Goal: Information Seeking & Learning: Get advice/opinions

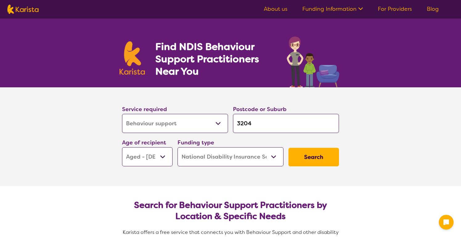
select select "Behaviour support"
select select "AG"
select select "NDIS"
select select "Behaviour support"
select select "AG"
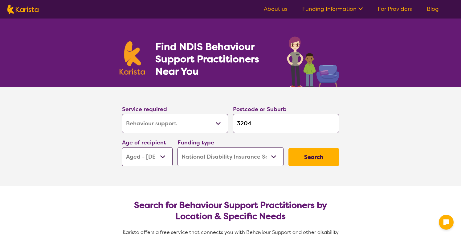
select select "NDIS"
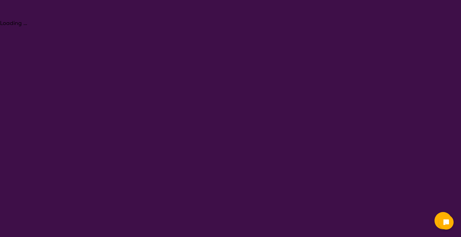
select select "Behaviour support"
select select "AG"
select select "NDIS"
select select "Behaviour support"
select select "AG"
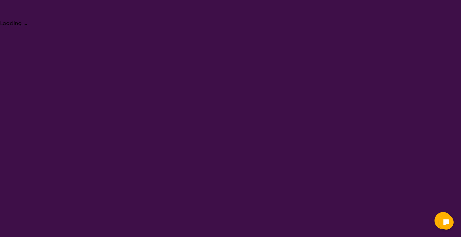
select select "NDIS"
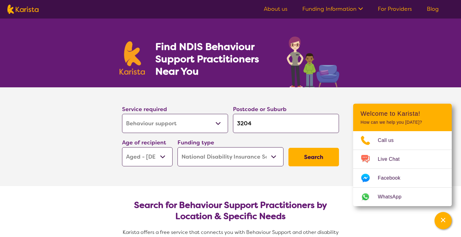
click at [362, 10] on icon at bounding box center [359, 8] width 6 height 6
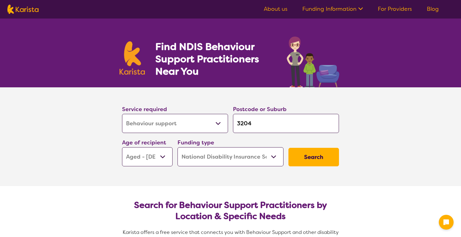
select select "Behaviour support"
select select "AG"
select select "NDIS"
select select "Behaviour support"
select select "AG"
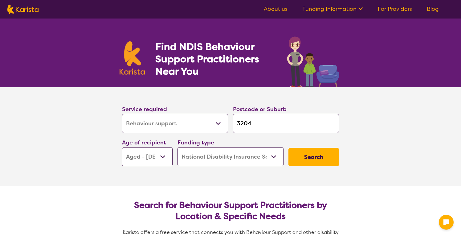
select select "NDIS"
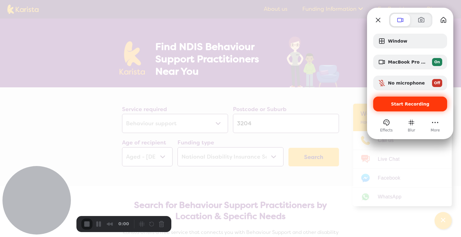
click at [406, 102] on span "Start Recording" at bounding box center [410, 103] width 39 height 5
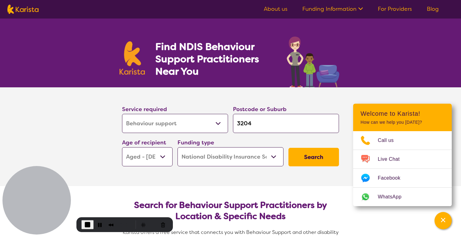
click at [278, 8] on link "About us" at bounding box center [276, 8] width 24 height 7
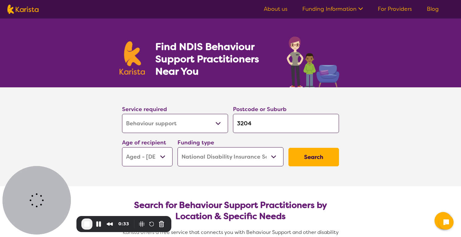
select select "Behaviour support"
select select "AG"
select select "NDIS"
select select "Behaviour support"
select select "AG"
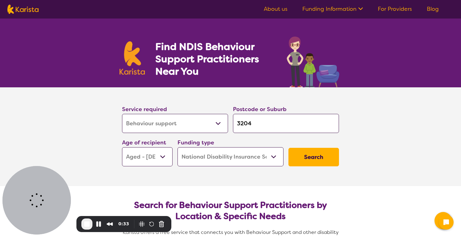
select select "NDIS"
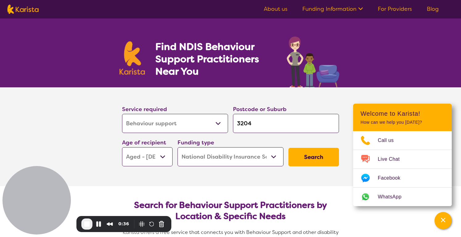
click at [217, 121] on select "Allied Health Assistant Assessment ([MEDICAL_DATA] or [MEDICAL_DATA]) Behaviour…" at bounding box center [175, 123] width 106 height 19
select select
click at [122, 114] on select "Allied Health Assistant Assessment ([MEDICAL_DATA] or [MEDICAL_DATA]) Behaviour…" at bounding box center [175, 123] width 106 height 19
select select
click at [314, 159] on button "Search" at bounding box center [313, 157] width 51 height 18
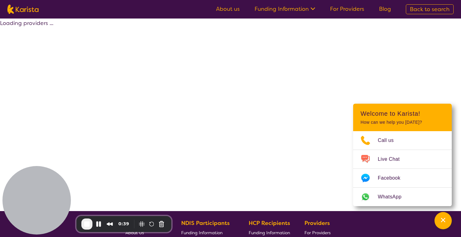
select select "by_score"
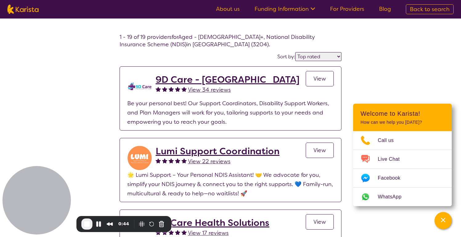
click at [239, 9] on link "About us" at bounding box center [228, 8] width 24 height 7
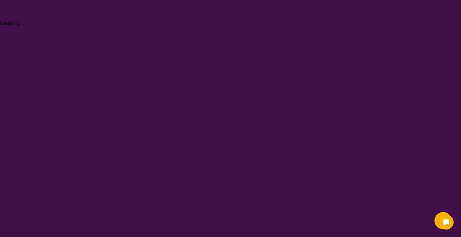
select select "Behaviour support"
select select "AG"
select select "NDIS"
select select "Behaviour support"
select select "AG"
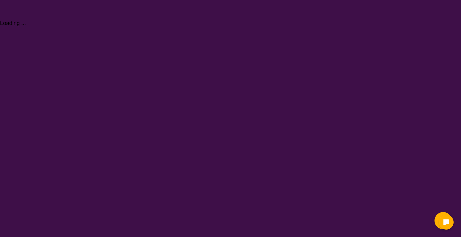
select select "NDIS"
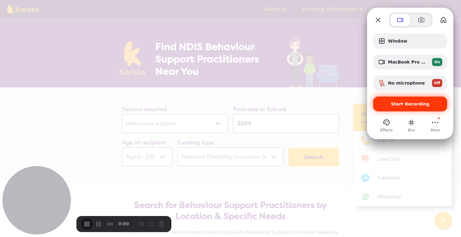
click at [400, 103] on span "Start Recording" at bounding box center [410, 103] width 39 height 5
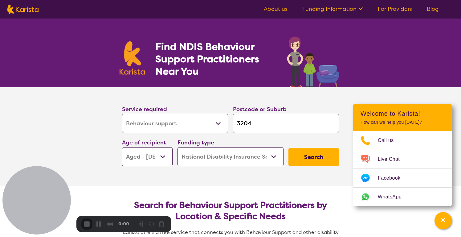
click at [323, 15] on nav "About us Funding Information NDIS - National Disability Insurance Scheme HCP - …" at bounding box center [230, 9] width 461 height 18
click at [323, 12] on link "Funding Information" at bounding box center [332, 8] width 61 height 7
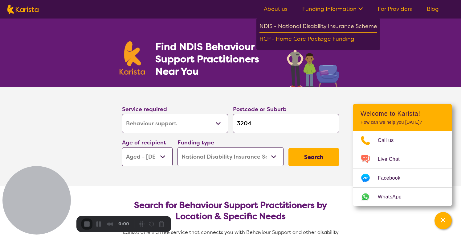
click at [319, 26] on div "NDIS - National Disability Insurance Scheme" at bounding box center [318, 27] width 118 height 11
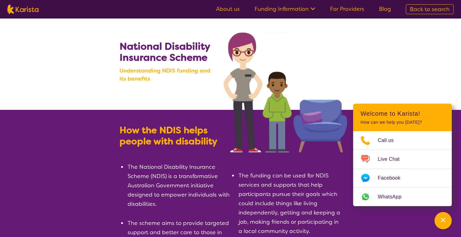
click at [238, 16] on nav "About us Funding Information NDIS - National Disability Insurance Scheme HCP - …" at bounding box center [230, 9] width 461 height 18
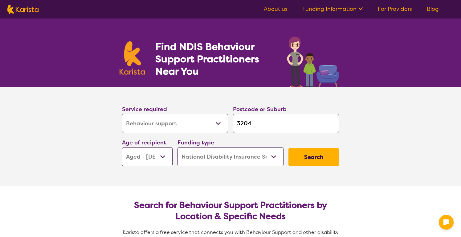
select select "Behaviour support"
select select "AG"
select select "NDIS"
select select "Behaviour support"
select select "AG"
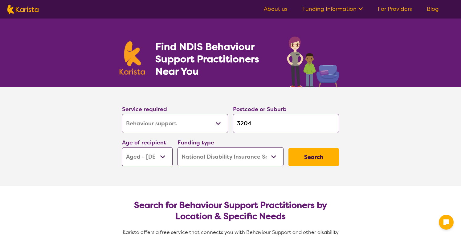
select select "NDIS"
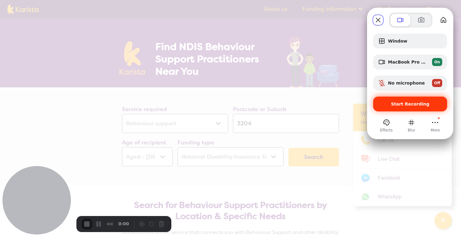
click at [411, 104] on span "Start Recording" at bounding box center [410, 103] width 39 height 5
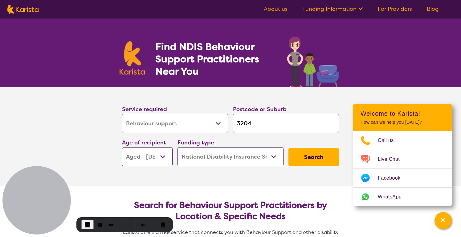
click at [194, 121] on select "Allied Health Assistant Assessment (ADHD or Autism) Behaviour support Counselli…" at bounding box center [175, 123] width 106 height 19
select select "Assessment ([MEDICAL_DATA] or [MEDICAL_DATA])"
click at [122, 114] on select "Allied Health Assistant Assessment (ADHD or Autism) Behaviour support Counselli…" at bounding box center [175, 123] width 106 height 19
select select "Assessment ([MEDICAL_DATA] or [MEDICAL_DATA])"
click at [199, 125] on select "Allied Health Assistant Assessment (ADHD or Autism) Behaviour support Counselli…" at bounding box center [175, 123] width 106 height 19
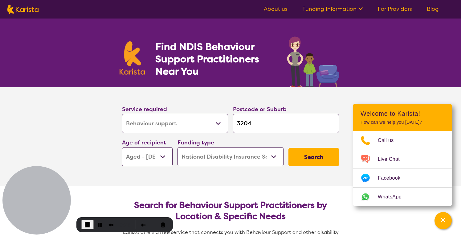
select select "Behaviour support"
click at [122, 114] on select "Allied Health Assistant Assessment (ADHD or Autism) Behaviour support Counselli…" at bounding box center [175, 123] width 106 height 19
select select "Behaviour support"
click at [181, 124] on select "Allied Health Assistant Assessment (ADHD or Autism) Behaviour support Counselli…" at bounding box center [175, 123] width 106 height 19
select select "Counselling"
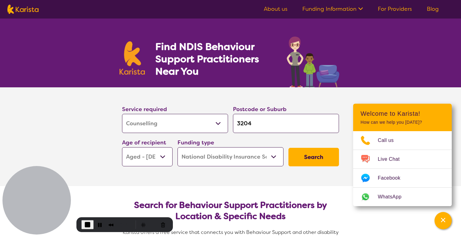
click at [122, 114] on select "Allied Health Assistant Assessment (ADHD or Autism) Behaviour support Counselli…" at bounding box center [175, 123] width 106 height 19
select select "Counselling"
click at [164, 154] on select "Early Childhood - 0 to 9 Child - 10 to 11 Adolescent - 12 to 17 Adult - 18 to 6…" at bounding box center [147, 156] width 51 height 19
select select "AD"
click at [122, 147] on select "Early Childhood - 0 to 9 Child - 10 to 11 Adolescent - 12 to 17 Adult - 18 to 6…" at bounding box center [147, 156] width 51 height 19
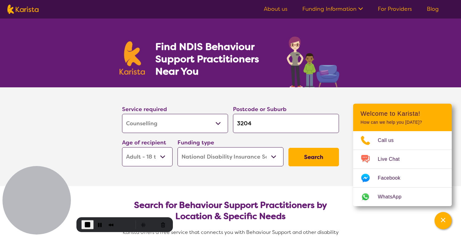
select select "AD"
click at [310, 161] on button "Search" at bounding box center [313, 157] width 51 height 18
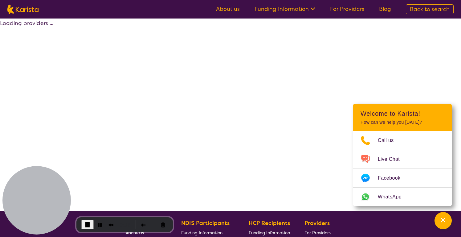
select select "by_score"
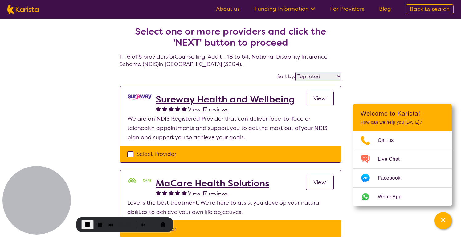
click at [248, 126] on p "We are an NDIS Registered Provider that can deliver face-to-face or telehealth …" at bounding box center [230, 128] width 206 height 28
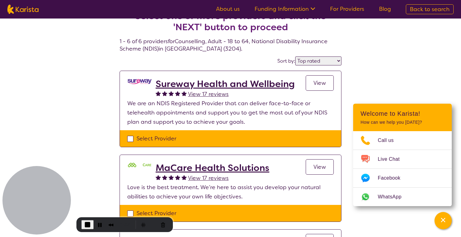
scroll to position [17, 0]
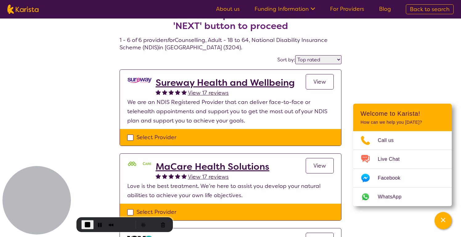
click at [255, 82] on h2 "Sureway Health and Wellbeing" at bounding box center [225, 82] width 139 height 11
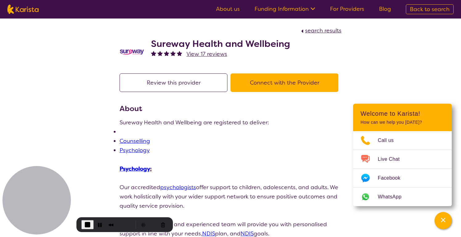
click at [234, 121] on p "Sureway Health and Wellbeing are registered to deliver:" at bounding box center [231, 122] width 222 height 9
click at [128, 132] on li at bounding box center [231, 131] width 222 height 9
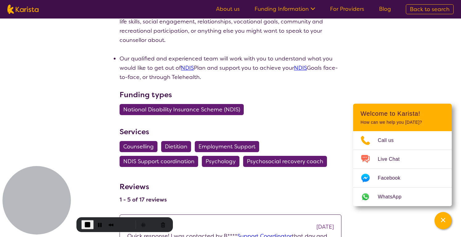
scroll to position [332, 0]
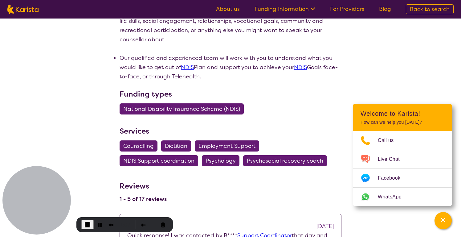
click at [211, 148] on span "Employment Support" at bounding box center [226, 145] width 57 height 11
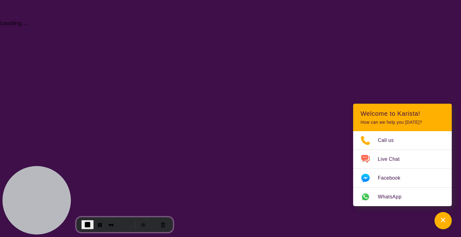
select select "Employment Support"
select select "AD"
select select "NDIS"
select select "Employment Support"
select select "AD"
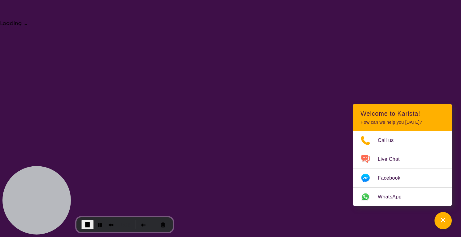
select select "NDIS"
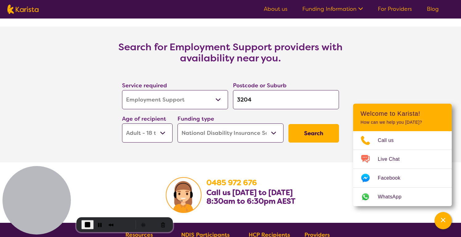
scroll to position [934, 0]
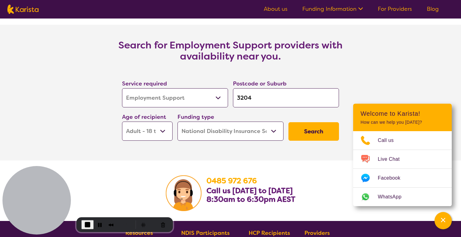
click at [325, 135] on button "Search" at bounding box center [313, 131] width 51 height 18
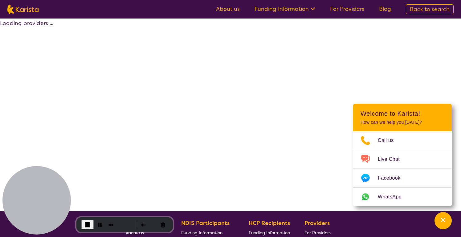
select select "by_score"
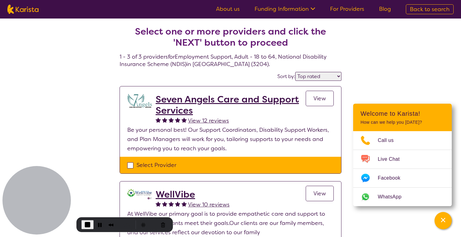
click at [238, 102] on h2 "Seven Angels Care and Support Services" at bounding box center [231, 105] width 150 height 22
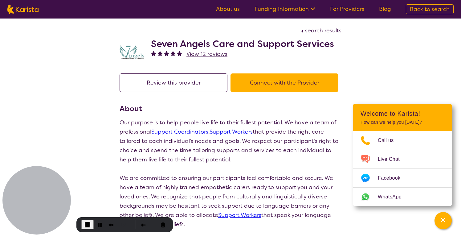
click at [251, 124] on p "Our purpose is to help people live life to their fullest potential. We have a t…" at bounding box center [231, 141] width 222 height 46
click at [320, 31] on span "search results" at bounding box center [323, 30] width 36 height 7
select select "by_score"
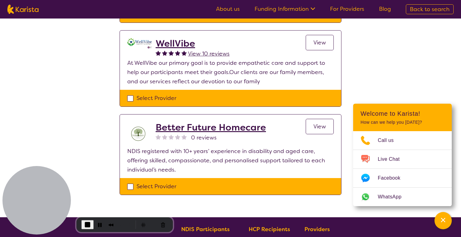
scroll to position [152, 0]
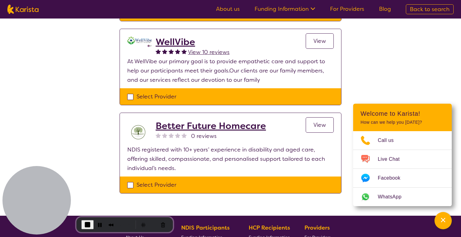
click at [242, 126] on h2 "Better Future Homecare" at bounding box center [211, 125] width 110 height 11
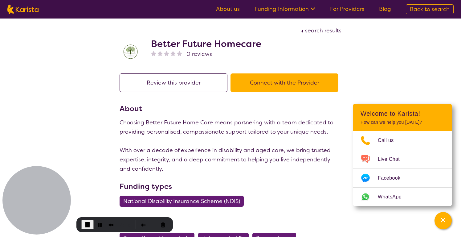
click at [233, 151] on p "Choosing Better Future Home Care means partnering with a team dedicated to prov…" at bounding box center [231, 145] width 222 height 55
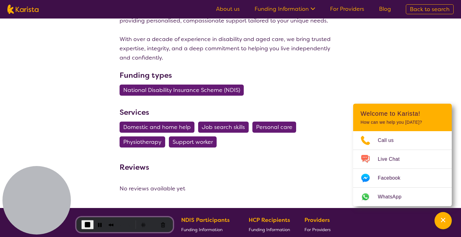
scroll to position [113, 0]
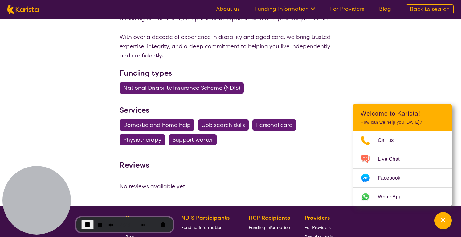
click at [264, 124] on span "Personal care" at bounding box center [274, 124] width 36 height 11
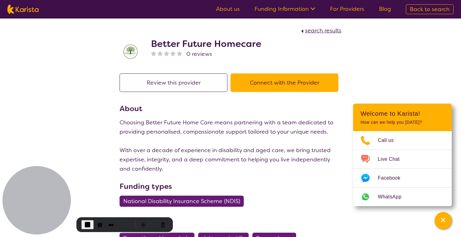
select select "Personal care"
select select "AD"
select select "NDIS"
select select "Personal care"
select select "AD"
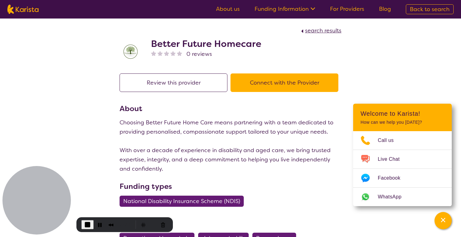
select select "NDIS"
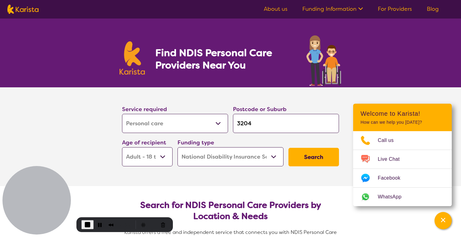
click at [188, 125] on select "Allied Health Assistant Assessment ([MEDICAL_DATA] or [MEDICAL_DATA]) Behaviour…" at bounding box center [175, 123] width 106 height 19
select select "Key Worker"
click at [122, 114] on select "Allied Health Assistant Assessment ([MEDICAL_DATA] or [MEDICAL_DATA]) Behaviour…" at bounding box center [175, 123] width 106 height 19
select select "Key Worker"
click at [302, 161] on button "Search" at bounding box center [313, 157] width 51 height 18
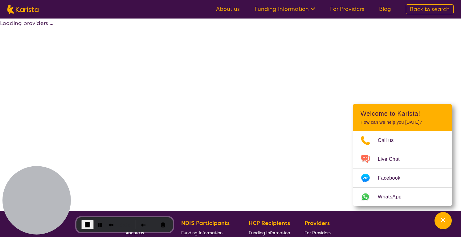
select select "by_score"
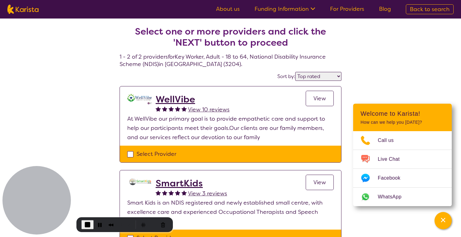
select select "Personal care"
select select "AD"
select select "NDIS"
select select "Personal care"
select select "AD"
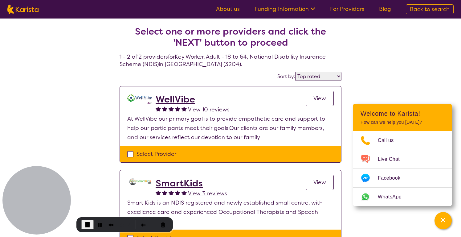
select select "NDIS"
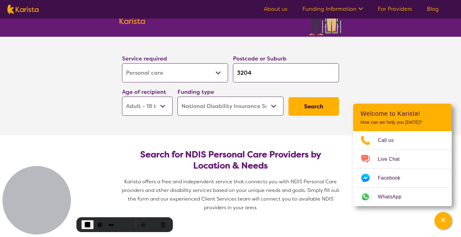
scroll to position [39, 0]
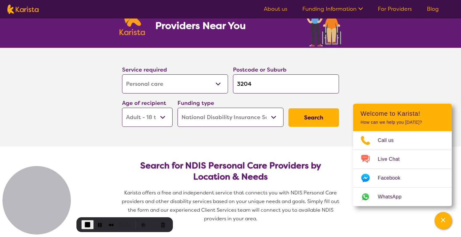
click at [204, 88] on select "Allied Health Assistant Assessment ([MEDICAL_DATA] or [MEDICAL_DATA]) Behaviour…" at bounding box center [175, 83] width 106 height 19
select select "Key Worker"
click at [122, 74] on select "Allied Health Assistant Assessment ([MEDICAL_DATA] or [MEDICAL_DATA]) Behaviour…" at bounding box center [175, 83] width 106 height 19
select select "Key Worker"
click at [309, 124] on button "Search" at bounding box center [313, 117] width 51 height 18
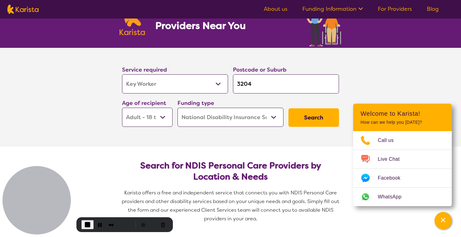
select select "by_score"
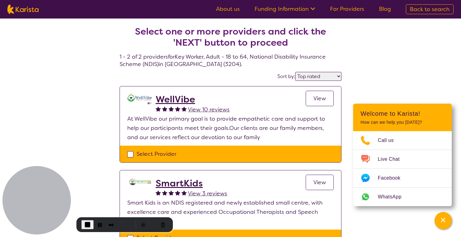
click at [189, 97] on h2 "WellVibe" at bounding box center [193, 99] width 74 height 11
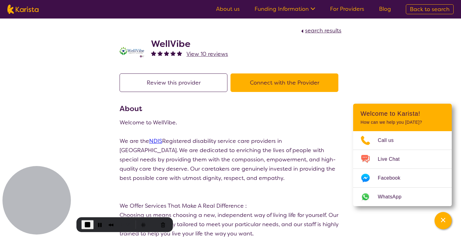
click at [211, 151] on p "We are the NDIS Registered disability service care providers in Victoria. We ar…" at bounding box center [231, 159] width 222 height 46
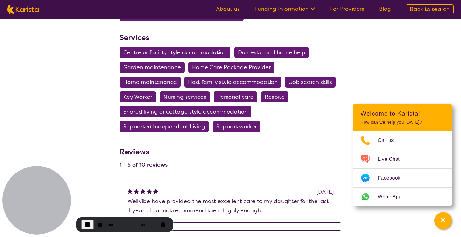
scroll to position [514, 0]
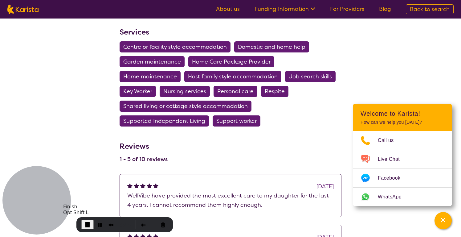
click at [85, 224] on span "End Recording" at bounding box center [87, 224] width 7 height 7
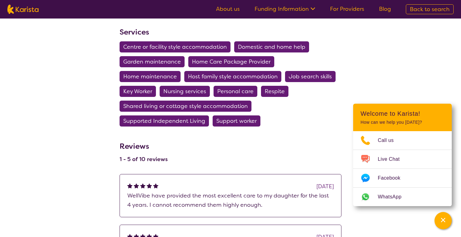
click at [422, 11] on span "Back to search" at bounding box center [430, 9] width 40 height 7
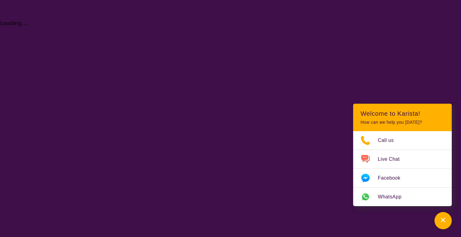
select select "Personal care"
select select "AD"
select select "NDIS"
select select "Personal care"
select select "AD"
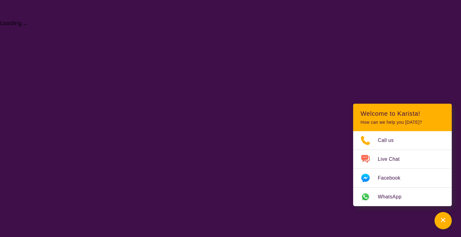
select select "NDIS"
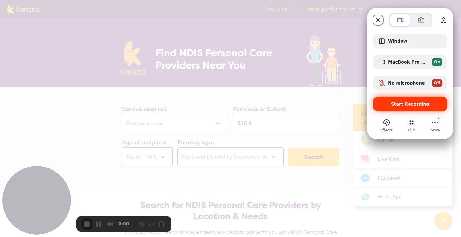
click at [406, 101] on span "Start Recording" at bounding box center [410, 103] width 39 height 5
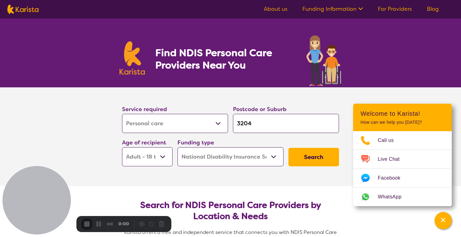
click at [208, 126] on select "Allied Health Assistant Assessment ([MEDICAL_DATA] or [MEDICAL_DATA]) Behaviour…" at bounding box center [175, 123] width 106 height 19
select select "Dietitian"
click at [122, 114] on select "Allied Health Assistant Assessment ([MEDICAL_DATA] or [MEDICAL_DATA]) Behaviour…" at bounding box center [175, 123] width 106 height 19
select select "Dietitian"
click at [161, 157] on select "Early Childhood - 0 to 9 Child - 10 to 11 Adolescent - 12 to 17 Adult - 18 to 6…" at bounding box center [147, 156] width 51 height 19
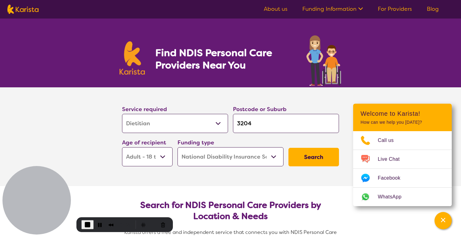
click at [122, 147] on select "Early Childhood - 0 to 9 Child - 10 to 11 Adolescent - 12 to 17 Adult - 18 to 6…" at bounding box center [147, 156] width 51 height 19
click at [205, 160] on select "Home Care Package (HCP) National Disability Insurance Scheme (NDIS) I don't know" at bounding box center [230, 156] width 106 height 19
click at [177, 147] on select "Home Care Package (HCP) National Disability Insurance Scheme (NDIS) I don't know" at bounding box center [230, 156] width 106 height 19
click at [309, 155] on button "Search" at bounding box center [313, 157] width 51 height 18
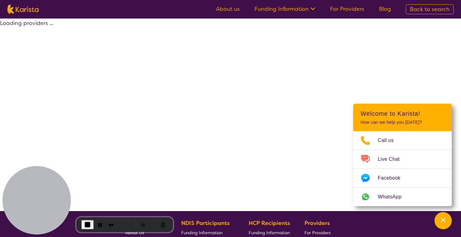
select select "by_score"
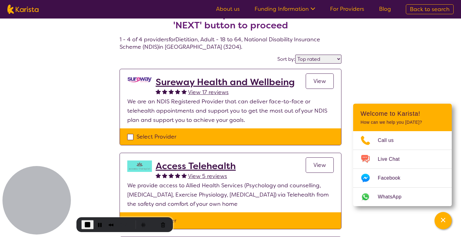
scroll to position [11, 0]
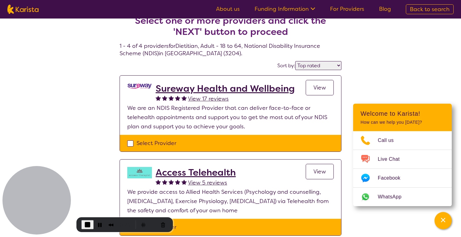
click at [277, 87] on h2 "Sureway Health and Wellbeing" at bounding box center [225, 88] width 139 height 11
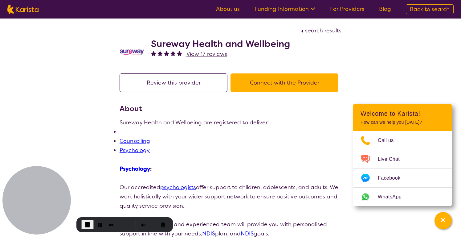
select select "by_score"
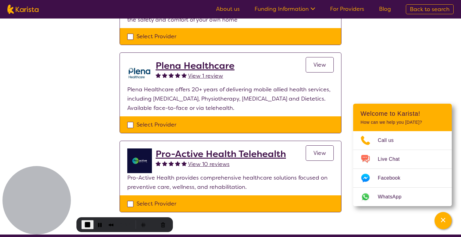
scroll to position [202, 0]
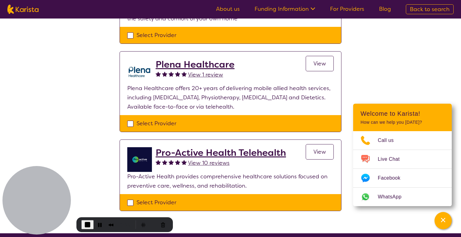
click at [204, 62] on h2 "Plena Healthcare" at bounding box center [195, 64] width 79 height 11
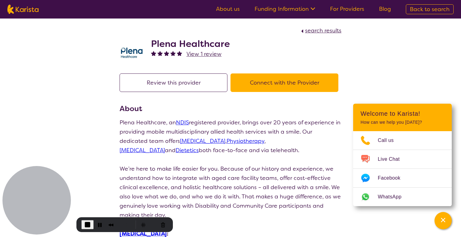
click at [209, 121] on p "Plena Healthcare, an NDIS registered provider, brings over 20 years of experien…" at bounding box center [231, 136] width 222 height 37
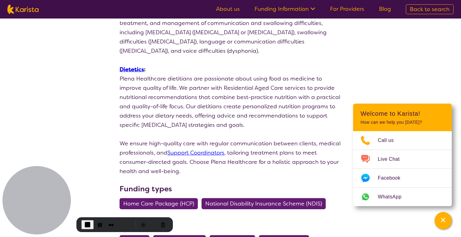
scroll to position [519, 0]
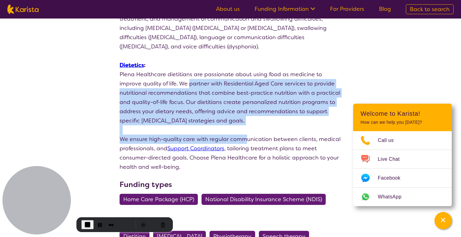
drag, startPoint x: 189, startPoint y: 76, endPoint x: 243, endPoint y: 129, distance: 76.0
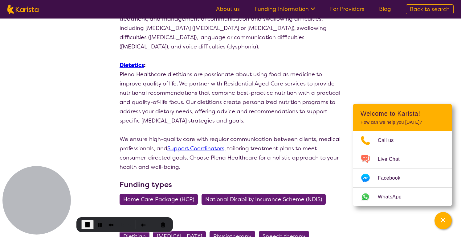
click at [250, 142] on p "We ensure high-quality care with regular communication between clients, medical…" at bounding box center [231, 152] width 222 height 37
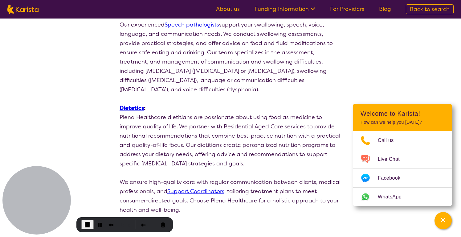
scroll to position [456, 0]
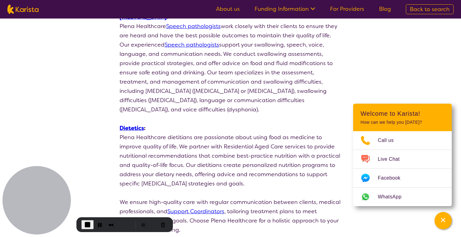
scroll to position [202, 0]
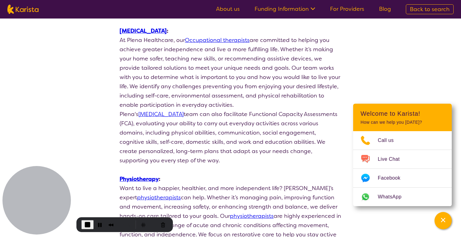
select select "by_score"
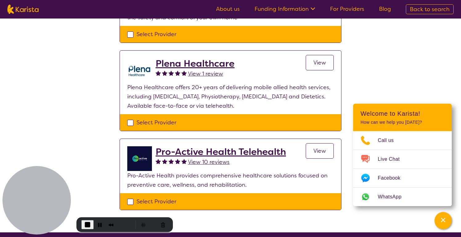
scroll to position [199, 0]
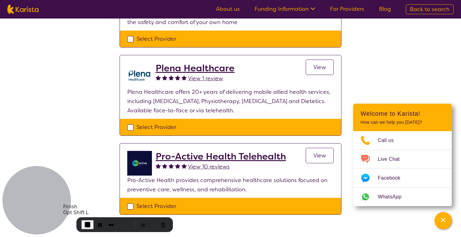
click at [89, 224] on span "End Recording" at bounding box center [87, 224] width 7 height 7
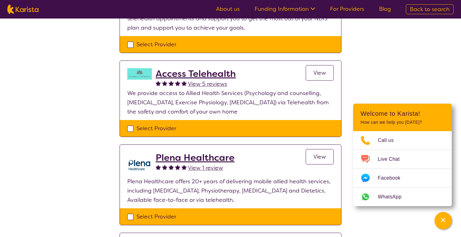
scroll to position [0, 0]
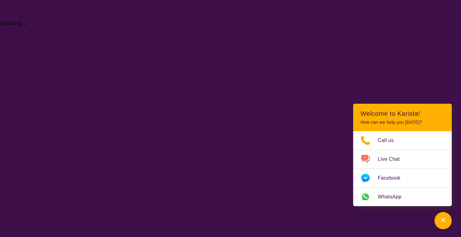
select select "Personal care"
select select "AD"
select select "NDIS"
select select "Personal care"
select select "AD"
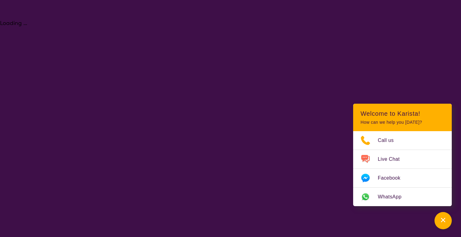
select select "NDIS"
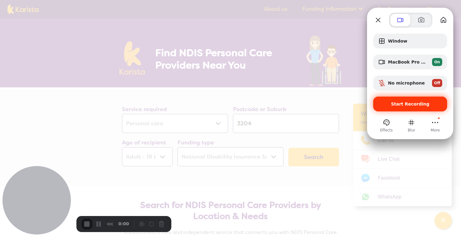
click at [405, 104] on span "Start Recording" at bounding box center [410, 103] width 39 height 5
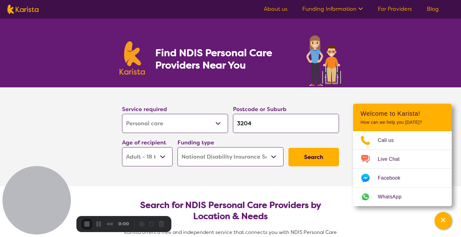
click at [189, 127] on select "Allied Health Assistant Assessment ([MEDICAL_DATA] or [MEDICAL_DATA]) Behaviour…" at bounding box center [175, 123] width 106 height 19
select select "Dietitian"
click at [122, 114] on select "Allied Health Assistant Assessment ([MEDICAL_DATA] or [MEDICAL_DATA]) Behaviour…" at bounding box center [175, 123] width 106 height 19
select select "Dietitian"
click at [166, 157] on select "Early Childhood - 0 to 9 Child - 10 to 11 Adolescent - 12 to 17 Adult - 18 to 6…" at bounding box center [147, 156] width 51 height 19
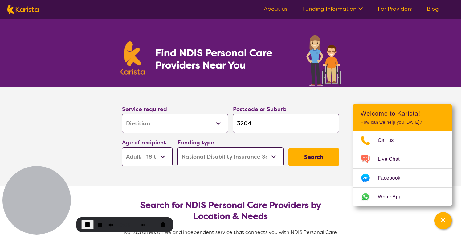
click at [122, 147] on select "Early Childhood - 0 to 9 Child - 10 to 11 Adolescent - 12 to 17 Adult - 18 to 6…" at bounding box center [147, 156] width 51 height 19
click at [276, 156] on select "Home Care Package (HCP) National Disability Insurance Scheme (NDIS) I don't know" at bounding box center [230, 156] width 106 height 19
click at [177, 147] on select "Home Care Package (HCP) National Disability Insurance Scheme (NDIS) I don't know" at bounding box center [230, 156] width 106 height 19
click at [309, 158] on button "Search" at bounding box center [313, 157] width 51 height 18
select select "by_score"
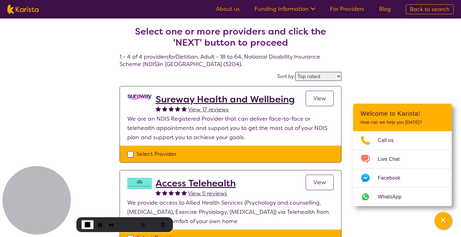
click at [252, 101] on h2 "Sureway Health and Wellbeing" at bounding box center [225, 99] width 139 height 11
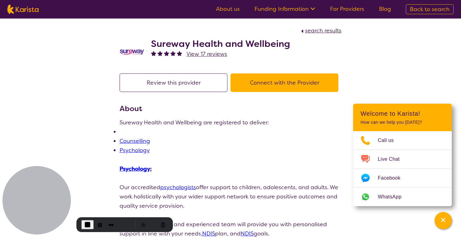
drag, startPoint x: 114, startPoint y: 132, endPoint x: 146, endPoint y: 127, distance: 32.8
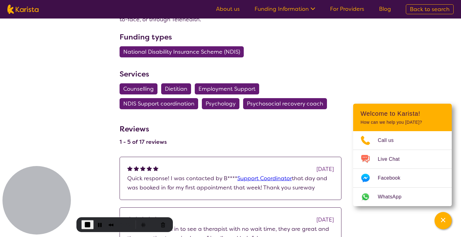
scroll to position [391, 0]
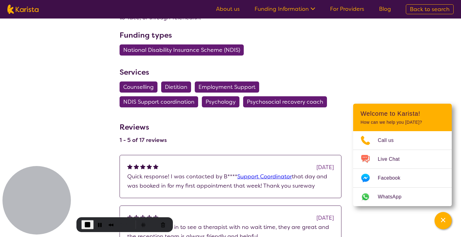
click at [178, 87] on span "Dietitian" at bounding box center [176, 86] width 22 height 11
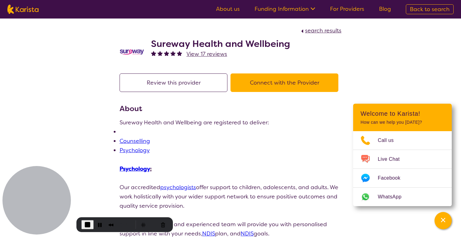
select select "Dietitian"
select select "AD"
select select "NDIS"
select select "Dietitian"
select select "AD"
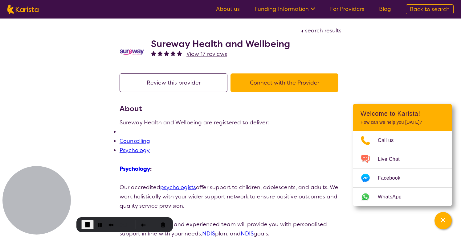
select select "NDIS"
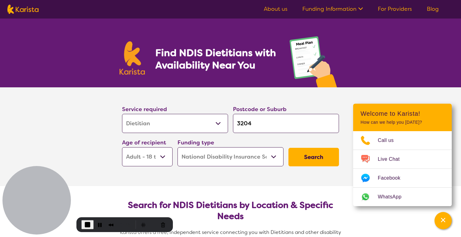
click at [317, 163] on button "Search" at bounding box center [313, 157] width 51 height 18
select select "by_score"
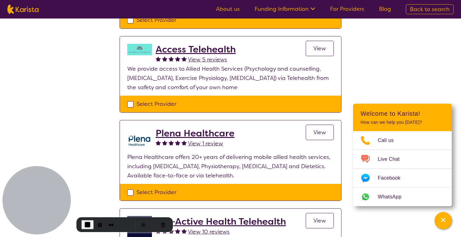
scroll to position [124, 0]
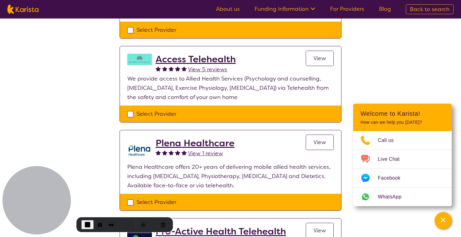
click at [205, 58] on h2 "Access Telehealth" at bounding box center [196, 59] width 80 height 11
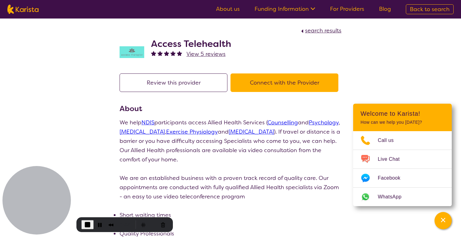
click at [204, 123] on p "We help NDIS participants access Allied Health Services ( Counselling and Psych…" at bounding box center [231, 141] width 222 height 46
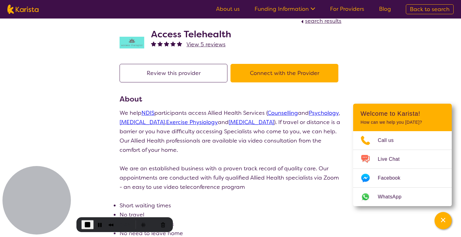
scroll to position [10, 0]
click at [251, 138] on p "We help NDIS participants access Allied Health Services ( Counselling and Psych…" at bounding box center [231, 131] width 222 height 46
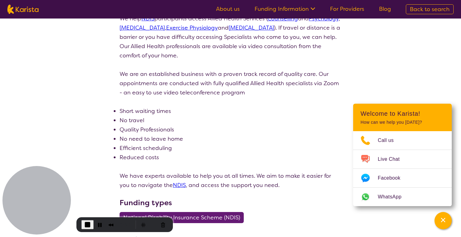
scroll to position [0, 0]
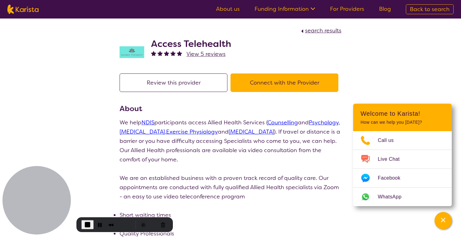
scroll to position [124, 0]
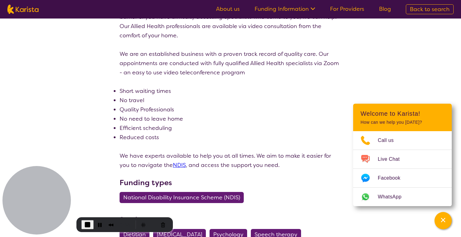
select select "by_score"
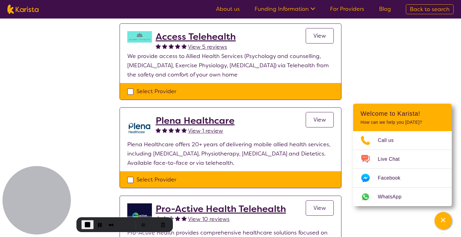
scroll to position [147, 0]
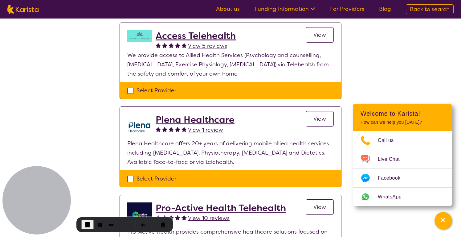
click at [206, 118] on h2 "Plena Healthcare" at bounding box center [195, 119] width 79 height 11
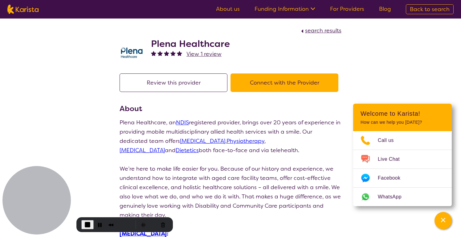
click at [221, 127] on p "Plena Healthcare, an NDIS registered provider, brings over 20 years of experien…" at bounding box center [231, 136] width 222 height 37
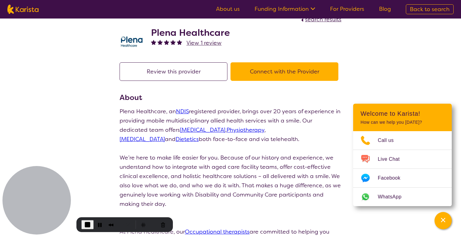
scroll to position [12, 0]
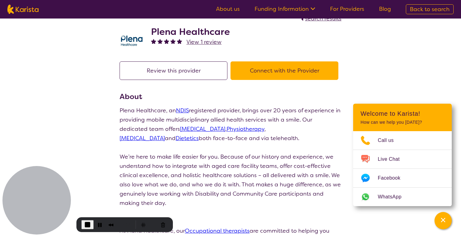
click at [199, 134] on link "Dietetics" at bounding box center [187, 137] width 23 height 7
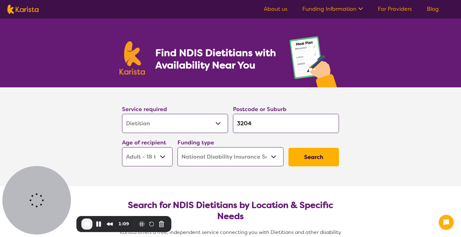
select select "Dietitian"
select select "AD"
select select "NDIS"
select select "Dietitian"
select select "AD"
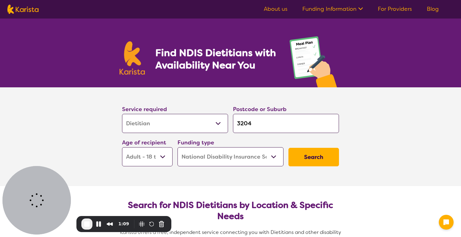
select select "NDIS"
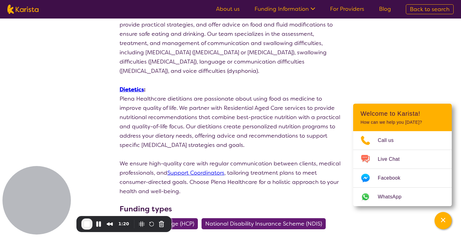
scroll to position [497, 0]
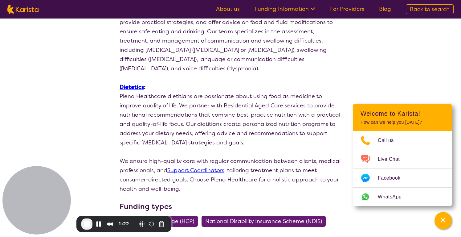
scroll to position [124, 0]
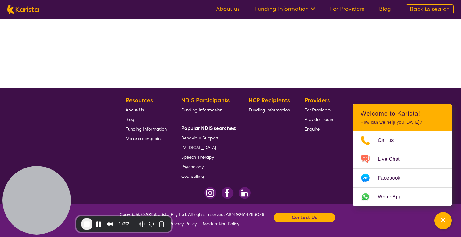
select select "by_score"
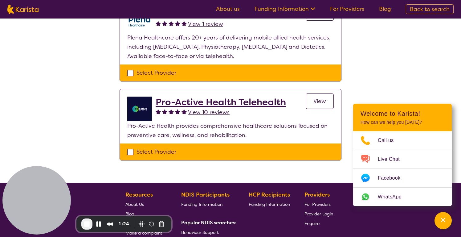
scroll to position [261, 0]
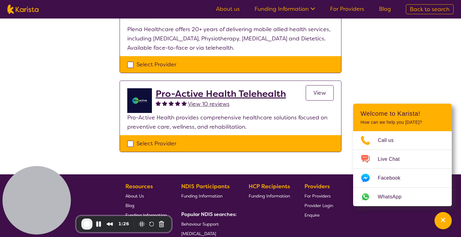
click at [261, 97] on h2 "Pro-Active Health Telehealth" at bounding box center [221, 93] width 130 height 11
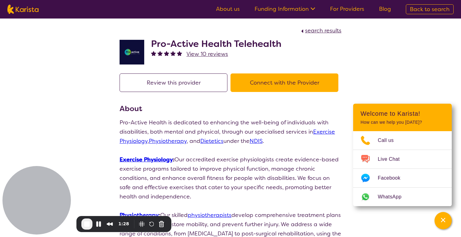
click at [211, 168] on p "Exercise Physiology : Our accredited exercise physiologists create evidence-bas…" at bounding box center [231, 178] width 222 height 46
click at [86, 223] on span "End Recording" at bounding box center [86, 223] width 7 height 7
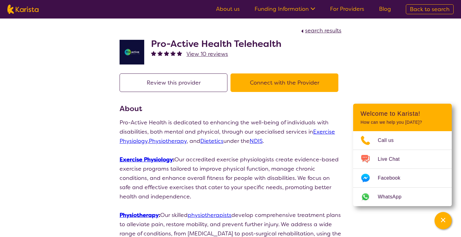
click at [232, 8] on link "About us" at bounding box center [228, 8] width 24 height 7
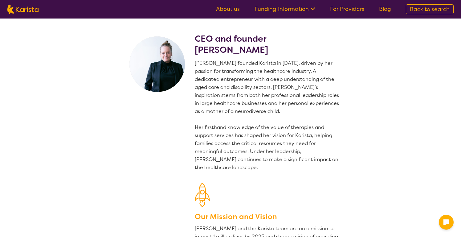
click at [437, 7] on span "Back to search" at bounding box center [430, 9] width 40 height 7
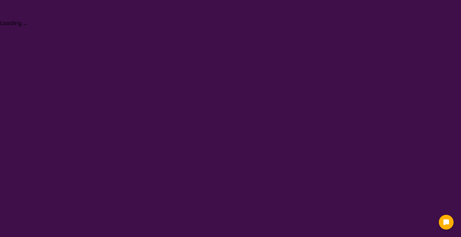
select select "Dietitian"
select select "AD"
select select "NDIS"
select select "Dietitian"
select select "AD"
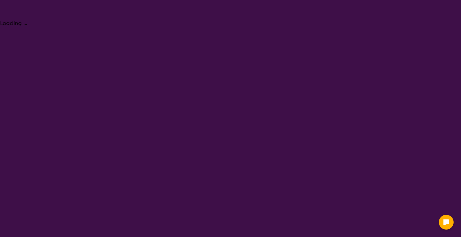
select select "NDIS"
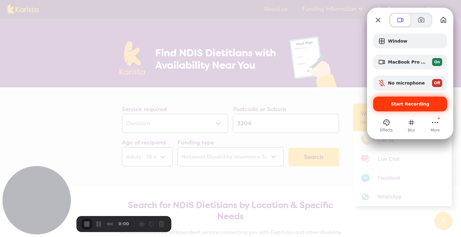
click at [400, 107] on div "Start Recording" at bounding box center [410, 103] width 74 height 15
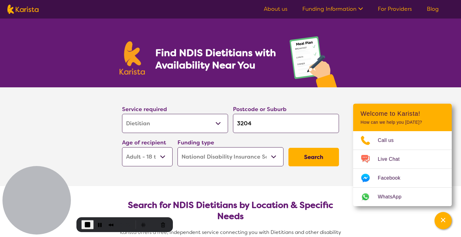
click at [194, 125] on select "Allied Health Assistant Assessment ([MEDICAL_DATA] or [MEDICAL_DATA]) Behaviour…" at bounding box center [175, 123] width 106 height 19
select select "[MEDICAL_DATA]"
click at [122, 114] on select "Allied Health Assistant Assessment ([MEDICAL_DATA] or [MEDICAL_DATA]) Behaviour…" at bounding box center [175, 123] width 106 height 19
select select "[MEDICAL_DATA]"
click at [164, 157] on select "Early Childhood - 0 to 9 Child - 10 to 11 Adolescent - 12 to 17 Adult - 18 to 6…" at bounding box center [147, 156] width 51 height 19
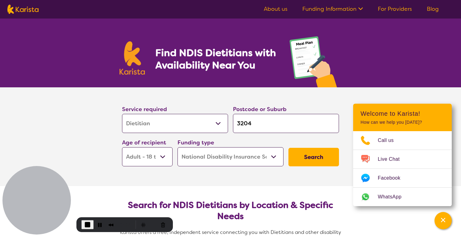
click at [122, 147] on select "Early Childhood - 0 to 9 Child - 10 to 11 Adolescent - 12 to 17 Adult - 18 to 6…" at bounding box center [147, 156] width 51 height 19
click at [227, 158] on select "Home Care Package (HCP) National Disability Insurance Scheme (NDIS) I don't know" at bounding box center [230, 156] width 106 height 19
click at [177, 147] on select "Home Care Package (HCP) National Disability Insurance Scheme (NDIS) I don't know" at bounding box center [230, 156] width 106 height 19
click at [307, 161] on button "Search" at bounding box center [313, 157] width 51 height 18
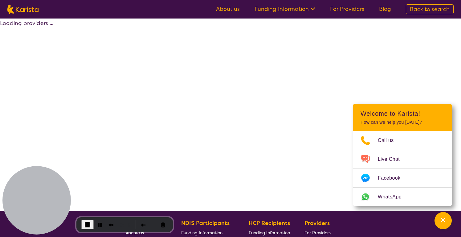
select select "by_score"
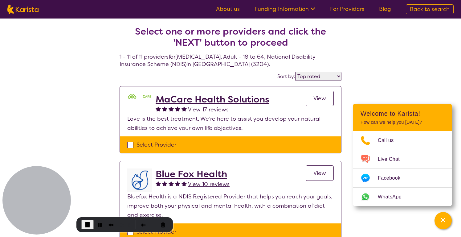
click at [314, 100] on span "View" at bounding box center [319, 98] width 13 height 7
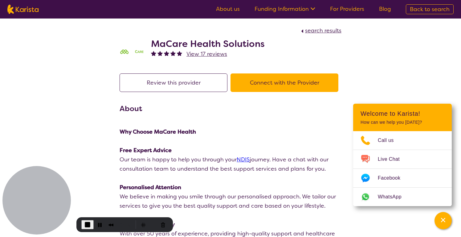
click at [245, 149] on p "Free Expert Advice" at bounding box center [231, 149] width 222 height 9
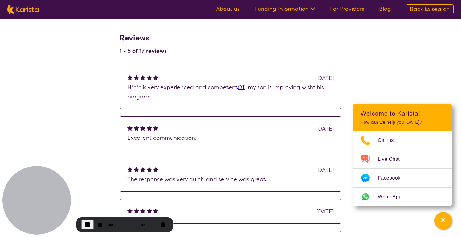
scroll to position [367, 0]
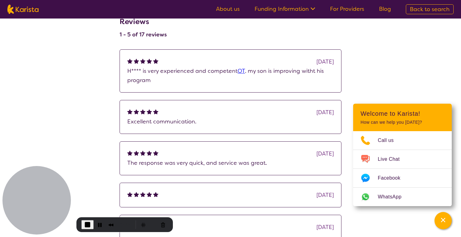
click at [274, 72] on p "H**** is very experienced and competent OT . my son is improving witht his prog…" at bounding box center [230, 75] width 206 height 18
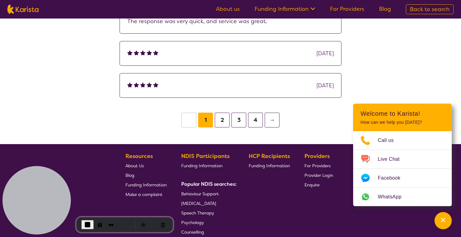
scroll to position [513, 0]
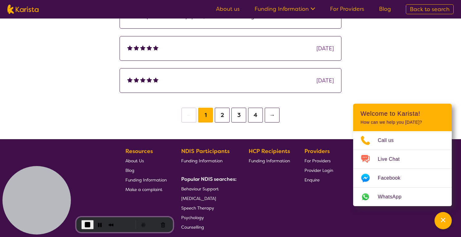
click at [224, 117] on button "2" at bounding box center [222, 114] width 15 height 15
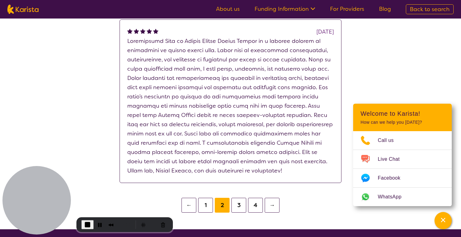
scroll to position [1053, 0]
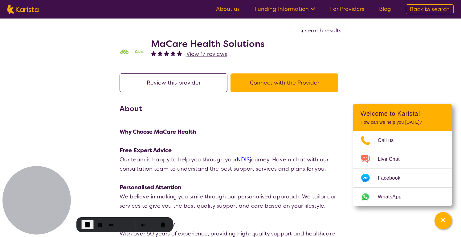
select select "by_score"
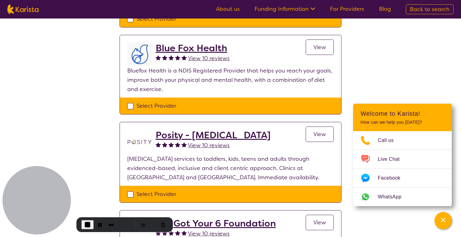
scroll to position [125, 0]
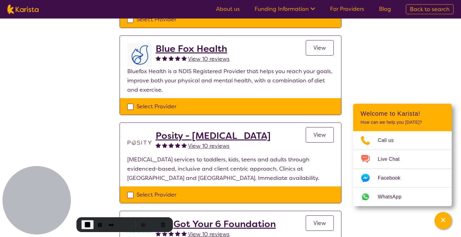
click at [201, 49] on h2 "Blue Fox Health" at bounding box center [193, 48] width 74 height 11
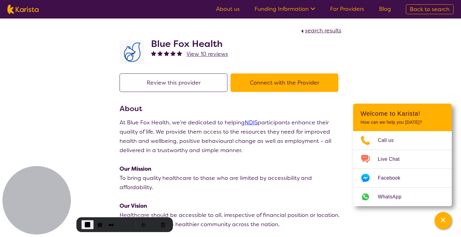
click at [180, 141] on p "At Blue Fox Health, we’re dedicated to helping NDIS participants enhance their …" at bounding box center [231, 136] width 222 height 37
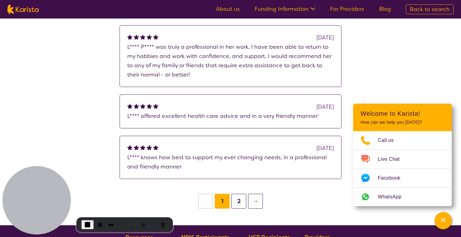
scroll to position [477, 0]
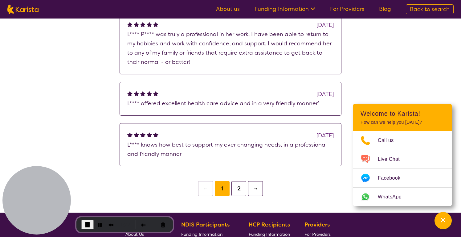
click at [238, 189] on button "2" at bounding box center [238, 188] width 15 height 15
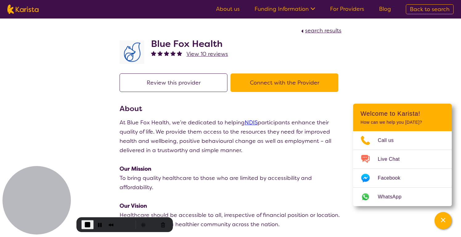
click at [195, 138] on p "At Blue Fox Health, we’re dedicated to helping NDIS participants enhance their …" at bounding box center [231, 136] width 222 height 37
select select "by_score"
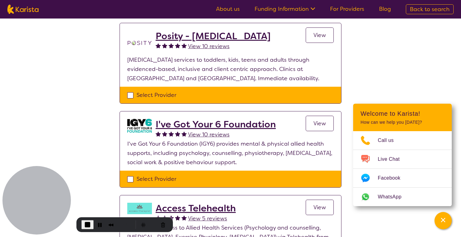
scroll to position [223, 0]
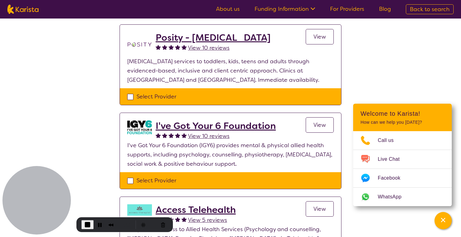
click at [217, 127] on h2 "I've Got Your 6 Foundation" at bounding box center [216, 125] width 120 height 11
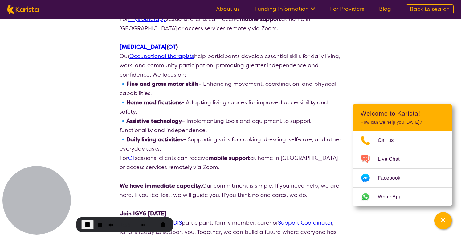
scroll to position [1195, 0]
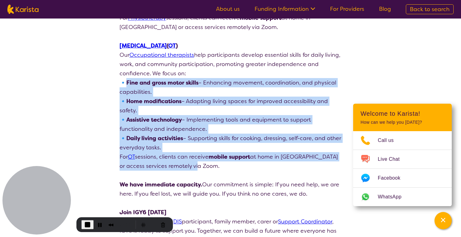
drag, startPoint x: 126, startPoint y: 72, endPoint x: 207, endPoint y: 160, distance: 119.7
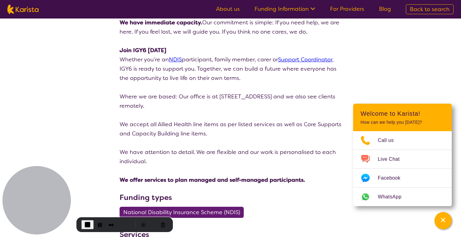
scroll to position [1357, 0]
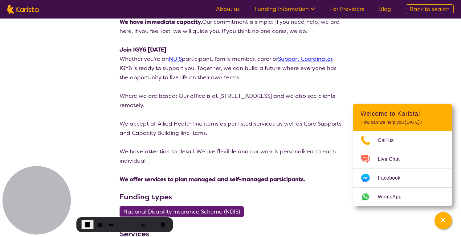
select select "by_score"
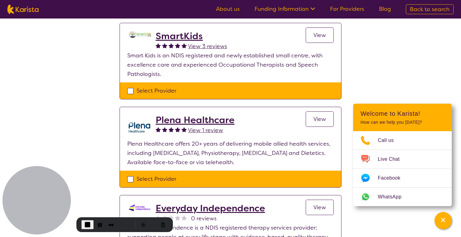
scroll to position [481, 0]
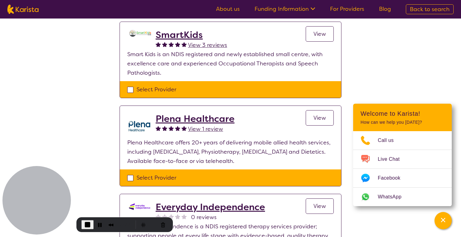
click at [172, 34] on h2 "SmartKids" at bounding box center [191, 34] width 71 height 11
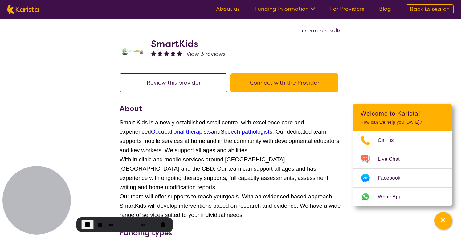
click at [180, 163] on p "With in clinic and mobile services around [GEOGRAPHIC_DATA] [GEOGRAPHIC_DATA] a…" at bounding box center [231, 173] width 222 height 37
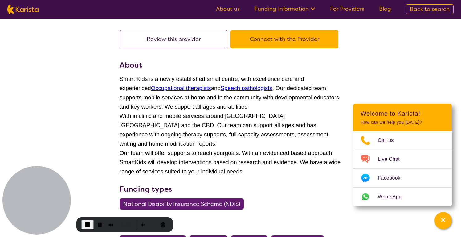
scroll to position [46, 0]
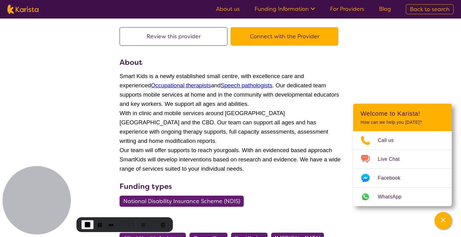
scroll to position [481, 0]
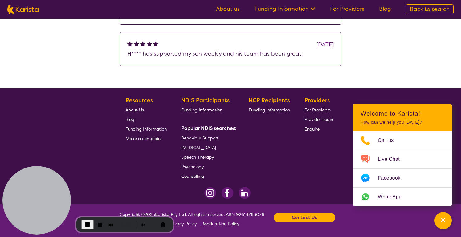
select select "by_score"
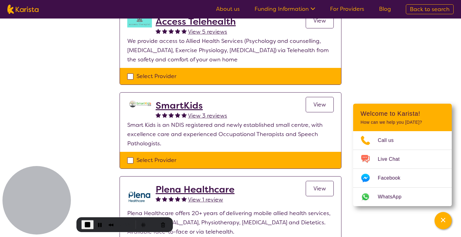
scroll to position [410, 0]
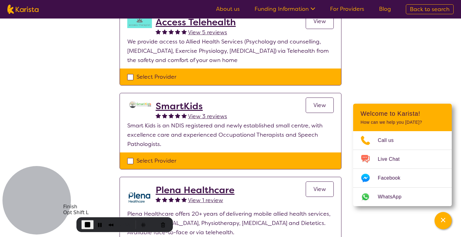
click at [87, 221] on span "End Recording" at bounding box center [87, 224] width 7 height 7
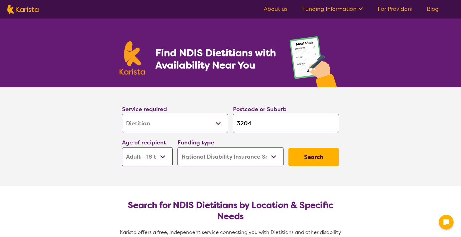
select select "Dietitian"
select select "AD"
select select "NDIS"
select select "Dietitian"
select select "AD"
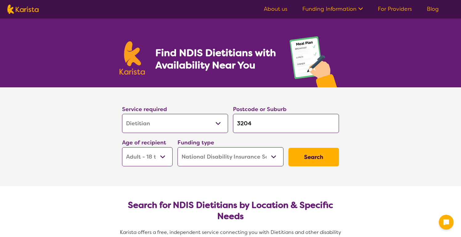
select select "NDIS"
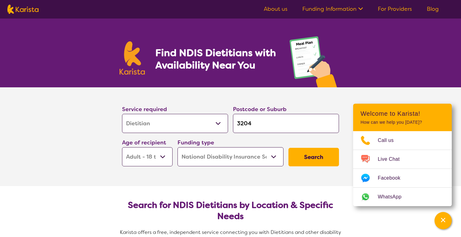
click at [221, 124] on select "Allied Health Assistant Assessment ([MEDICAL_DATA] or [MEDICAL_DATA]) Behaviour…" at bounding box center [175, 123] width 106 height 19
select select "Speech therapy"
click at [122, 114] on select "Allied Health Assistant Assessment ([MEDICAL_DATA] or [MEDICAL_DATA]) Behaviour…" at bounding box center [175, 123] width 106 height 19
select select "Speech therapy"
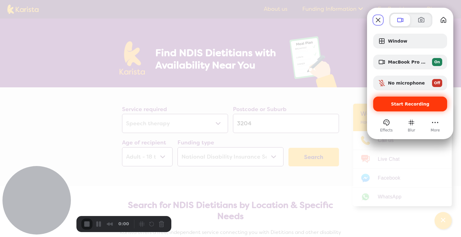
click at [388, 104] on span "Start Recording" at bounding box center [410, 103] width 64 height 5
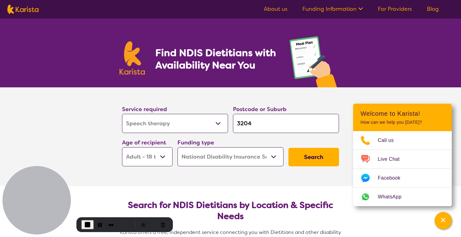
click at [216, 127] on select "Allied Health Assistant Assessment ([MEDICAL_DATA] or [MEDICAL_DATA]) Behaviour…" at bounding box center [175, 123] width 106 height 19
click at [122, 114] on select "Allied Health Assistant Assessment ([MEDICAL_DATA] or [MEDICAL_DATA]) Behaviour…" at bounding box center [175, 123] width 106 height 19
click at [165, 154] on select "Early Childhood - 0 to 9 Child - 10 to 11 Adolescent - 12 to 17 Adult - 18 to 6…" at bounding box center [147, 156] width 51 height 19
select select "AS"
click at [122, 147] on select "Early Childhood - 0 to 9 Child - 10 to 11 Adolescent - 12 to 17 Adult - 18 to 6…" at bounding box center [147, 156] width 51 height 19
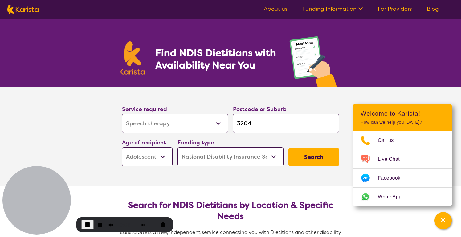
select select "AS"
click at [231, 157] on select "Home Care Package (HCP) National Disability Insurance Scheme (NDIS) I don't know" at bounding box center [230, 156] width 106 height 19
click at [177, 147] on select "Home Care Package (HCP) National Disability Insurance Scheme (NDIS) I don't know" at bounding box center [230, 156] width 106 height 19
click at [301, 154] on button "Search" at bounding box center [313, 157] width 51 height 18
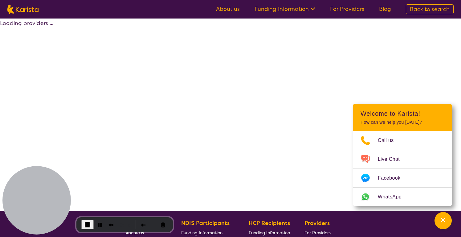
select select "by_score"
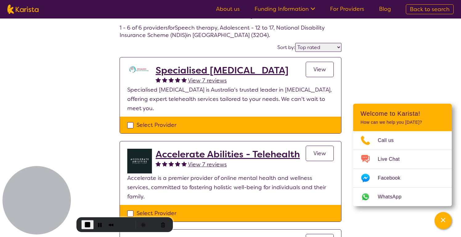
scroll to position [30, 0]
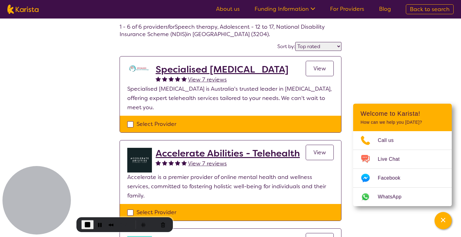
click at [222, 69] on h2 "Specialised [MEDICAL_DATA]" at bounding box center [222, 69] width 133 height 11
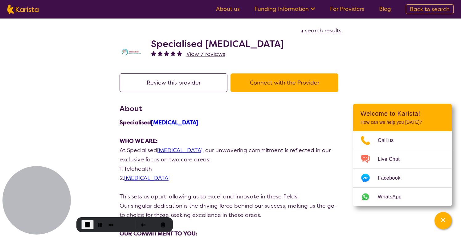
click at [222, 126] on p "Specialised [MEDICAL_DATA]" at bounding box center [231, 122] width 222 height 9
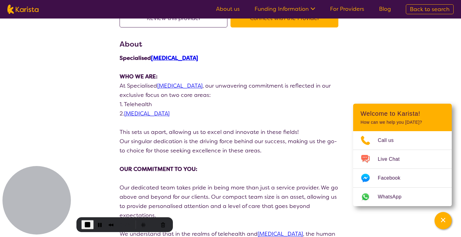
scroll to position [65, 0]
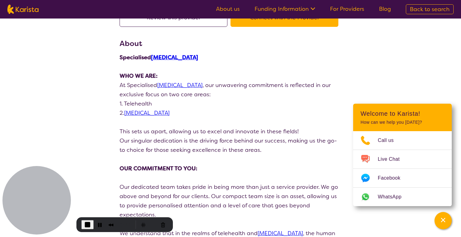
click at [158, 135] on p "This sets us apart, allowing us to excel and innovate in these fields!" at bounding box center [231, 131] width 222 height 9
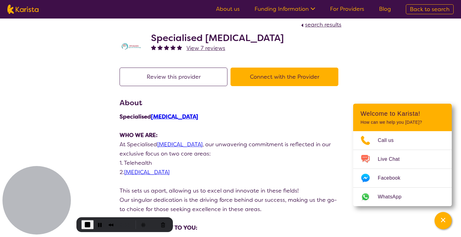
scroll to position [0, 0]
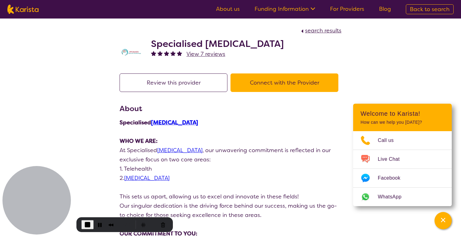
click at [213, 53] on span "View 7 reviews" at bounding box center [205, 53] width 39 height 7
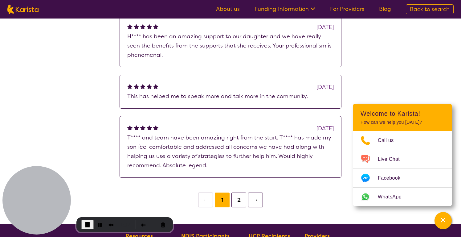
scroll to position [226, 0]
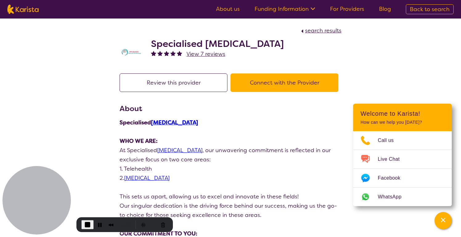
click at [328, 30] on span "search results" at bounding box center [323, 30] width 36 height 7
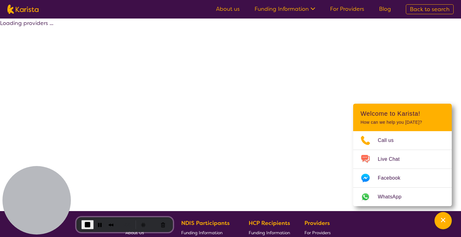
select select "by_score"
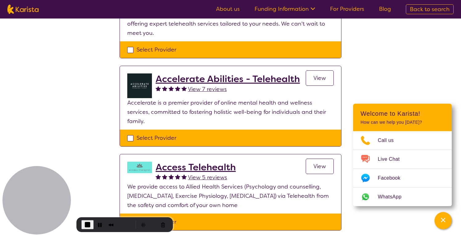
scroll to position [113, 0]
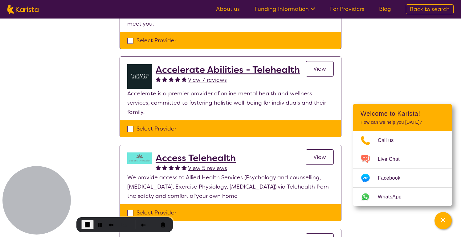
click at [266, 71] on h2 "Accelerate Abilities - Telehealth" at bounding box center [228, 69] width 144 height 11
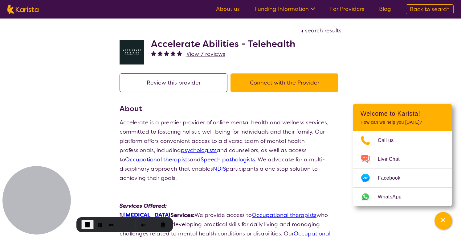
click at [239, 123] on div "Accelerate is a premier provider of online mental health and wellness services,…" at bounding box center [231, 150] width 222 height 65
select select "by_score"
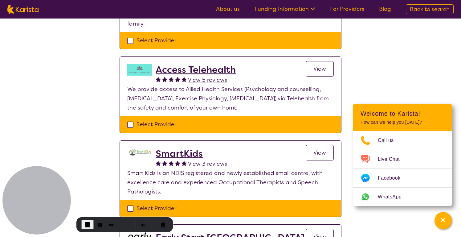
scroll to position [211, 0]
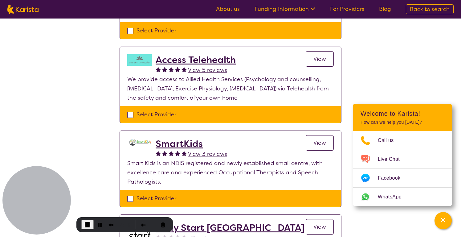
click at [169, 138] on h2 "SmartKids" at bounding box center [191, 143] width 71 height 11
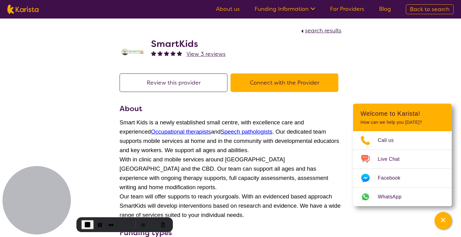
click at [174, 160] on span "With in clinic and mobile services around [GEOGRAPHIC_DATA] [GEOGRAPHIC_DATA] a…" at bounding box center [224, 173] width 209 height 34
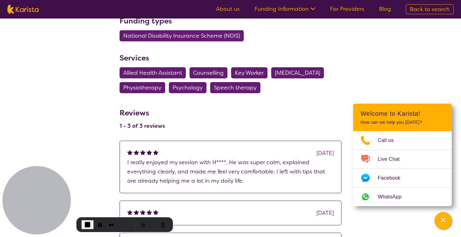
select select "by_score"
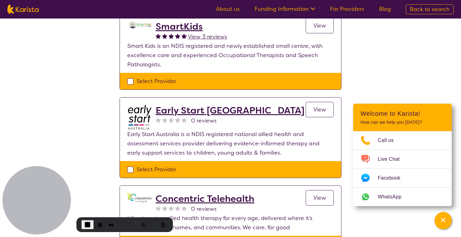
scroll to position [331, 0]
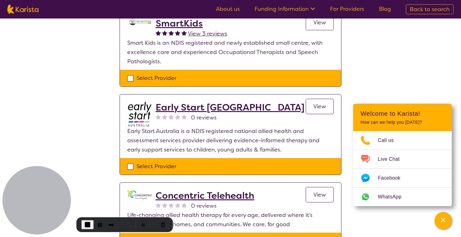
click at [200, 102] on h2 "Early Start [GEOGRAPHIC_DATA]" at bounding box center [230, 107] width 149 height 11
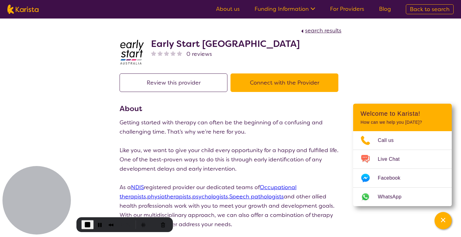
click at [191, 131] on p "Getting started with therapy can often be the beginning of a confusing and chal…" at bounding box center [231, 127] width 222 height 18
select select "by_score"
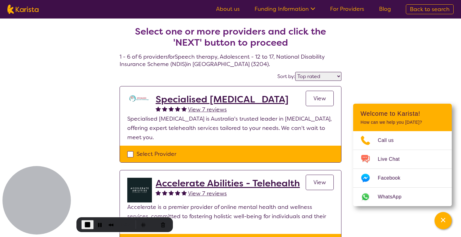
scroll to position [331, 0]
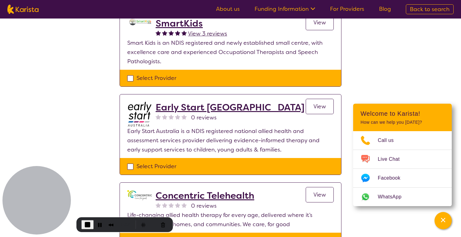
click at [132, 73] on div "Select Provider" at bounding box center [230, 77] width 206 height 9
checkbox input "true"
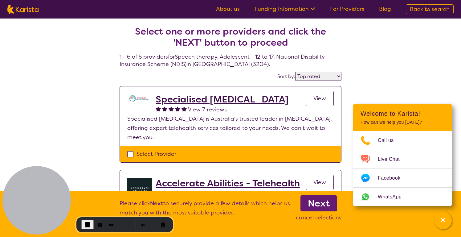
click at [319, 202] on b "Next" at bounding box center [319, 203] width 22 height 12
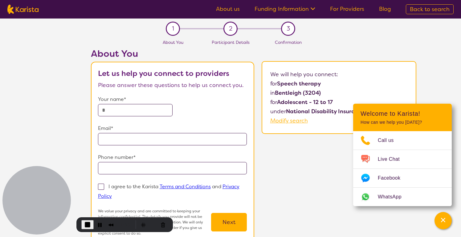
click at [145, 107] on input "text" at bounding box center [135, 110] width 75 height 12
type input "**********"
click at [291, 148] on div "**********" at bounding box center [253, 151] width 415 height 207
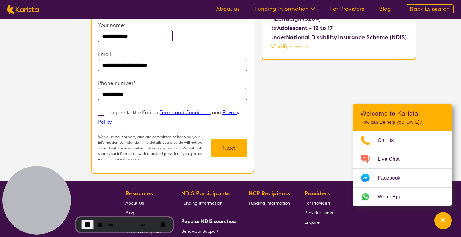
scroll to position [80, 0]
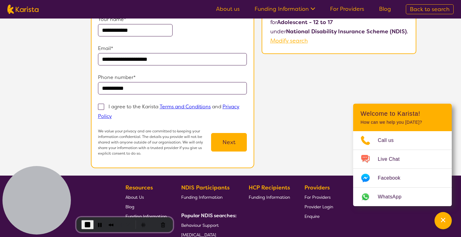
click at [99, 107] on span at bounding box center [101, 106] width 6 height 6
click at [112, 114] on input "I agree to the Karista Terms and Conditions and Privacy Policy" at bounding box center [114, 116] width 4 height 4
checkbox input "true"
click at [217, 144] on button "Next" at bounding box center [229, 142] width 36 height 18
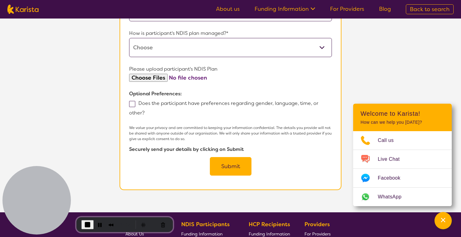
scroll to position [350, 0]
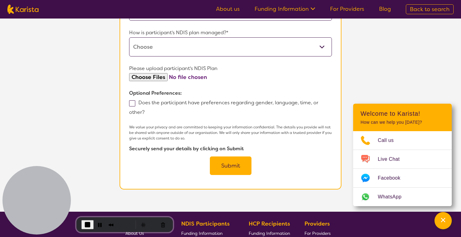
click at [235, 104] on label "Does the participant have preferences regarding gender, language, time, or othe…" at bounding box center [223, 107] width 189 height 16
click at [148, 110] on input "Does the participant have preferences regarding gender, language, time, or othe…" at bounding box center [146, 112] width 4 height 4
checkbox input "true"
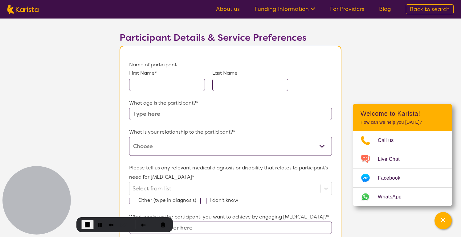
scroll to position [30, 0]
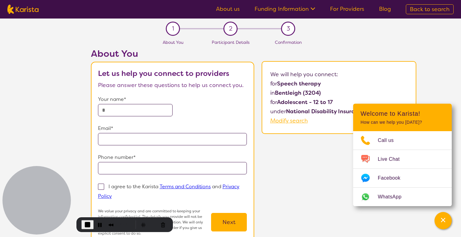
click at [286, 121] on span "Modify search" at bounding box center [289, 120] width 38 height 7
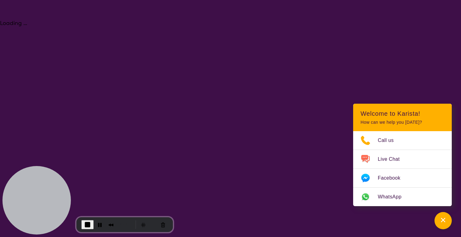
select select "Dietitian"
select select "AS"
select select "NDIS"
select select "Dietitian"
select select "AS"
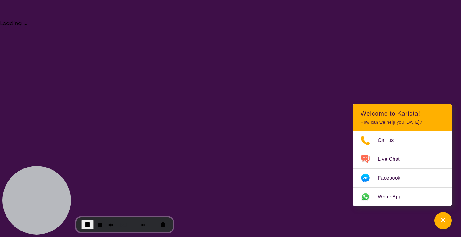
select select "NDIS"
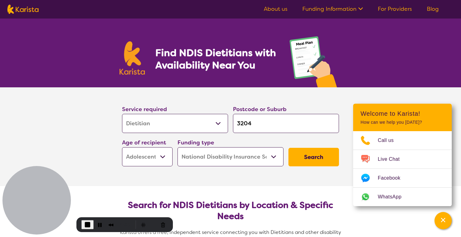
click at [197, 121] on select "Allied Health Assistant Assessment ([MEDICAL_DATA] or [MEDICAL_DATA]) Behaviour…" at bounding box center [175, 123] width 106 height 19
select select "Behaviour support"
click at [122, 114] on select "Allied Health Assistant Assessment ([MEDICAL_DATA] or [MEDICAL_DATA]) Behaviour…" at bounding box center [175, 123] width 106 height 19
select select "Behaviour support"
click at [284, 129] on input "3204" at bounding box center [286, 123] width 106 height 19
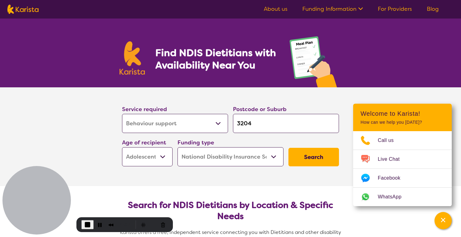
click at [152, 158] on select "Early Childhood - 0 to 9 Child - 10 to 11 Adolescent - 12 to 17 Adult - 18 to 6…" at bounding box center [147, 156] width 51 height 19
select select "CH"
click at [122, 147] on select "Early Childhood - 0 to 9 Child - 10 to 11 Adolescent - 12 to 17 Adult - 18 to 6…" at bounding box center [147, 156] width 51 height 19
select select "CH"
click at [314, 155] on button "Search" at bounding box center [313, 157] width 51 height 18
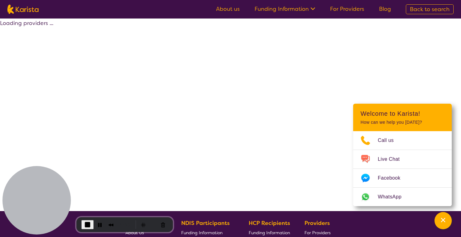
select select "by_score"
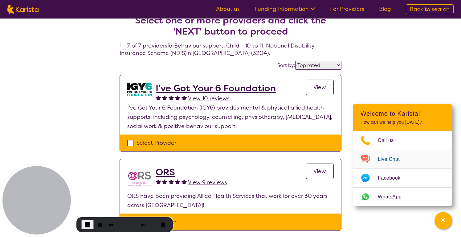
scroll to position [21, 0]
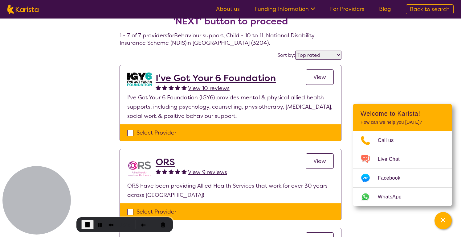
click at [208, 80] on h2 "I've Got Your 6 Foundation" at bounding box center [216, 77] width 120 height 11
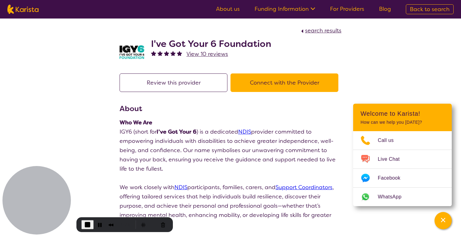
click at [210, 145] on p "IGY6 (short for I’ve Got Your 6 ) is a dedicated NDIS provider committed to emp…" at bounding box center [231, 150] width 222 height 46
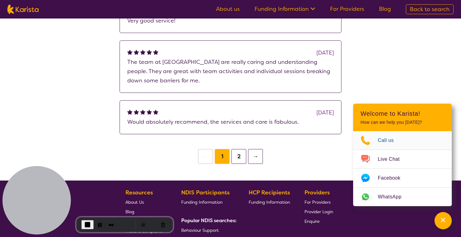
scroll to position [1778, 0]
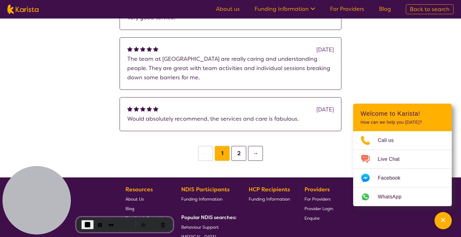
click at [238, 148] on button "2" at bounding box center [238, 153] width 15 height 15
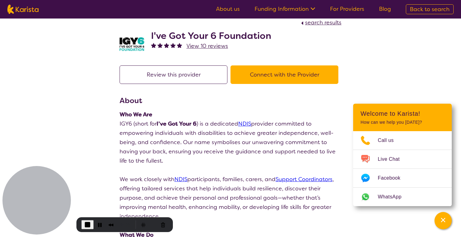
scroll to position [14, 0]
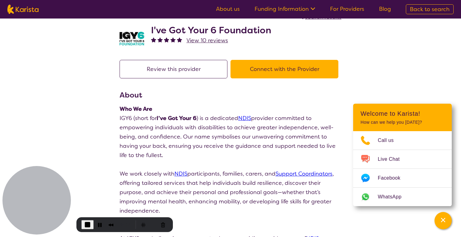
scroll to position [1778, 0]
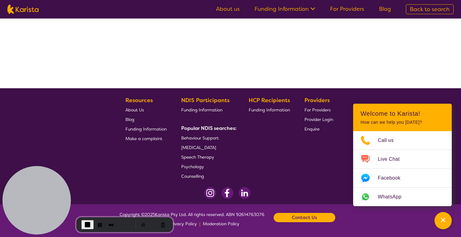
scroll to position [21, 0]
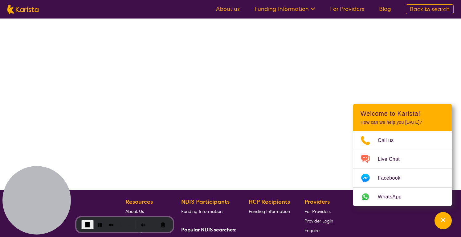
select select "by_score"
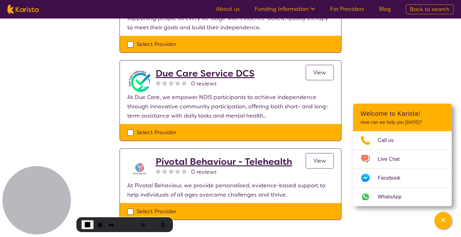
scroll to position [429, 0]
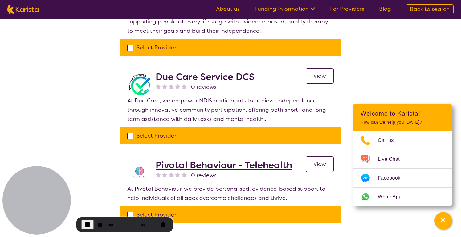
click at [196, 76] on h2 "Due Care Service DCS" at bounding box center [205, 76] width 99 height 11
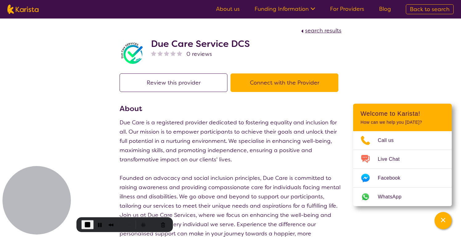
click at [182, 136] on p "Due Care is a registered provider dedicated to fostering equality and inclusion…" at bounding box center [231, 141] width 222 height 46
select select "by_score"
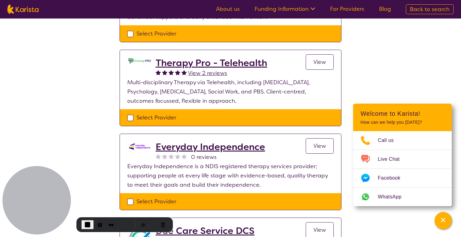
scroll to position [284, 0]
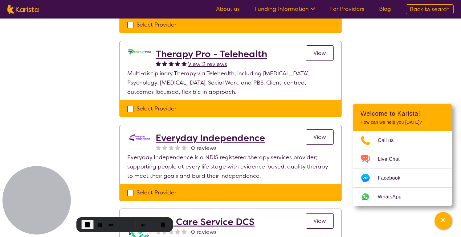
click at [213, 140] on h2 "Everyday Independence" at bounding box center [210, 137] width 109 height 11
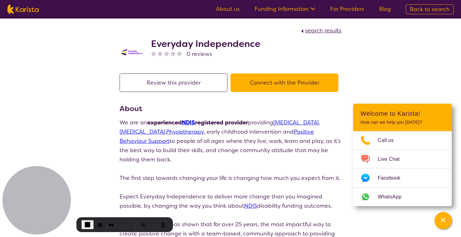
click at [204, 156] on p "We are an experienced NDIS registered provider providing [MEDICAL_DATA] , [MEDI…" at bounding box center [231, 141] width 222 height 46
click at [87, 224] on span "End Recording" at bounding box center [87, 224] width 7 height 7
